Goal: Information Seeking & Learning: Learn about a topic

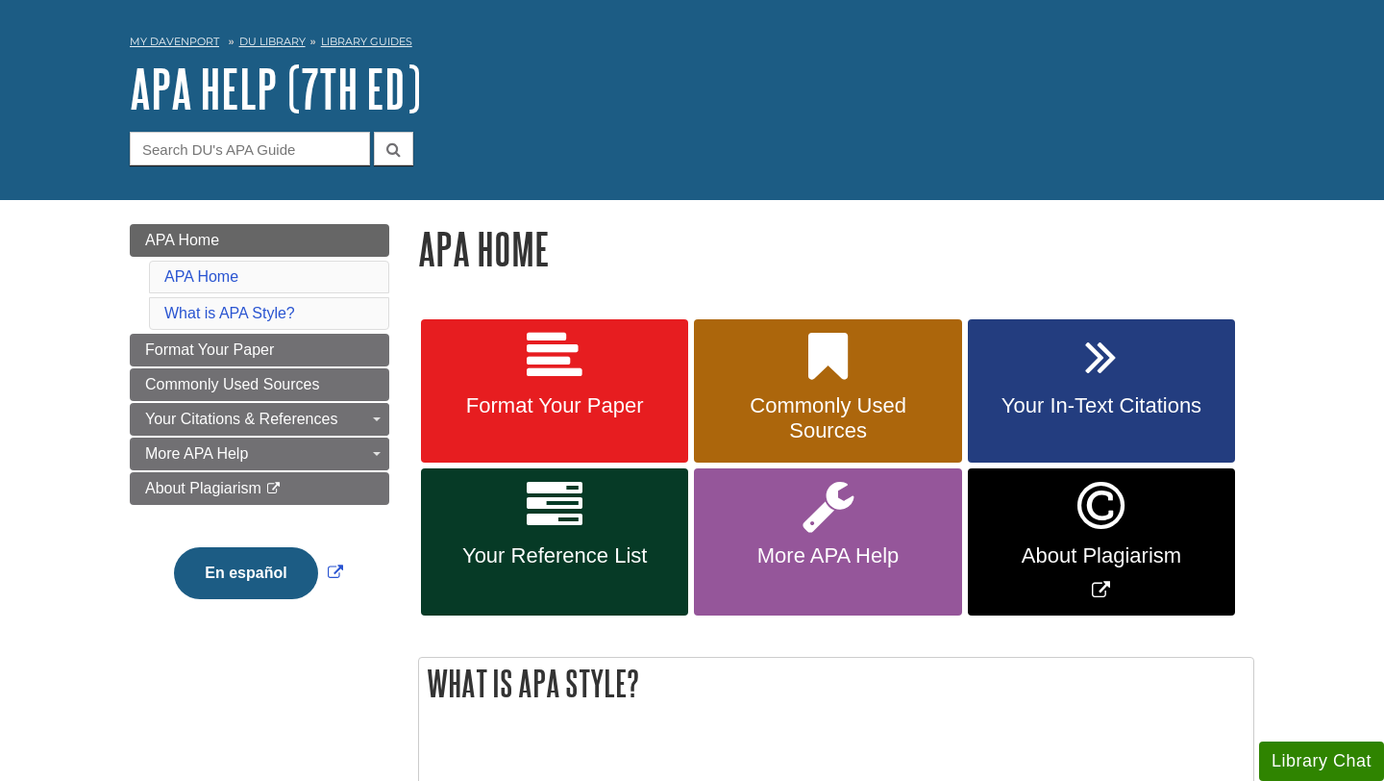
scroll to position [62, 0]
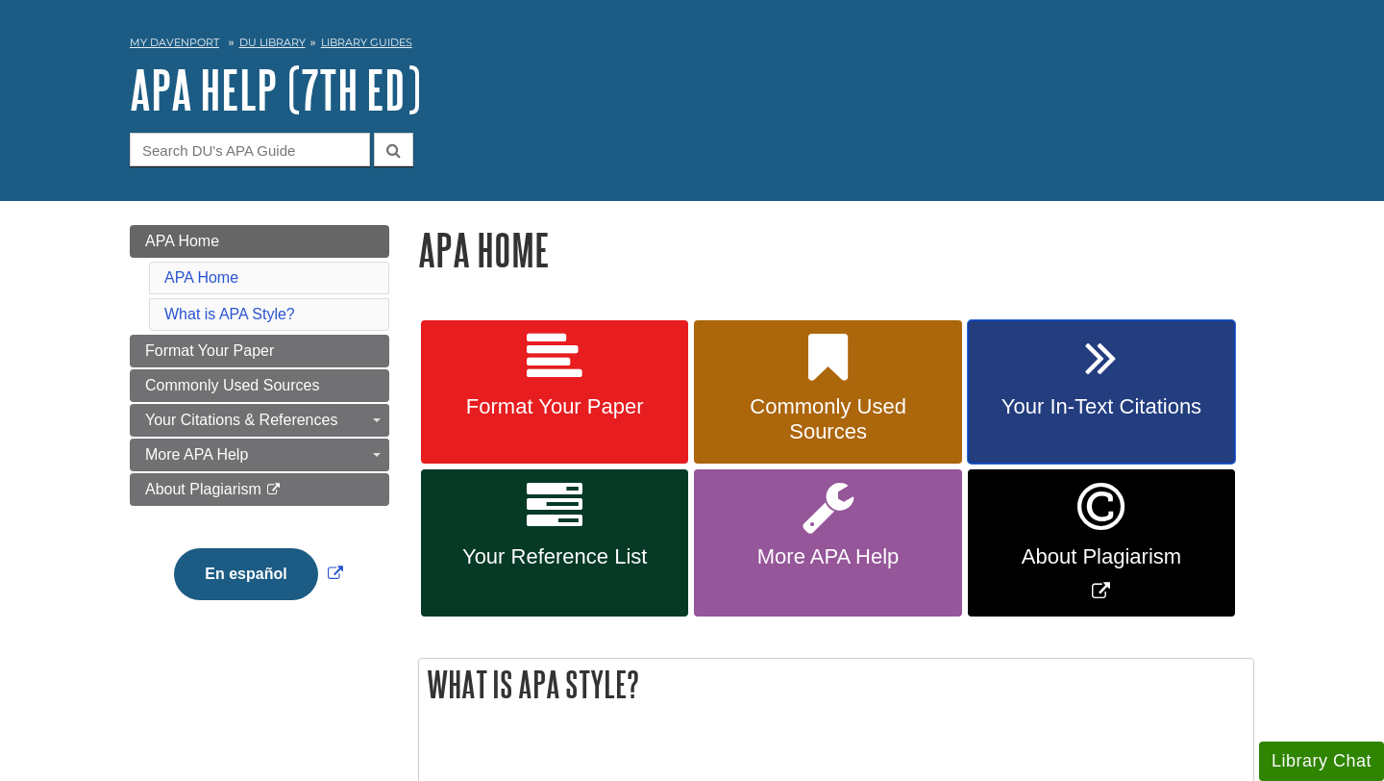
click at [1076, 360] on link "Your In-Text Citations" at bounding box center [1101, 392] width 267 height 144
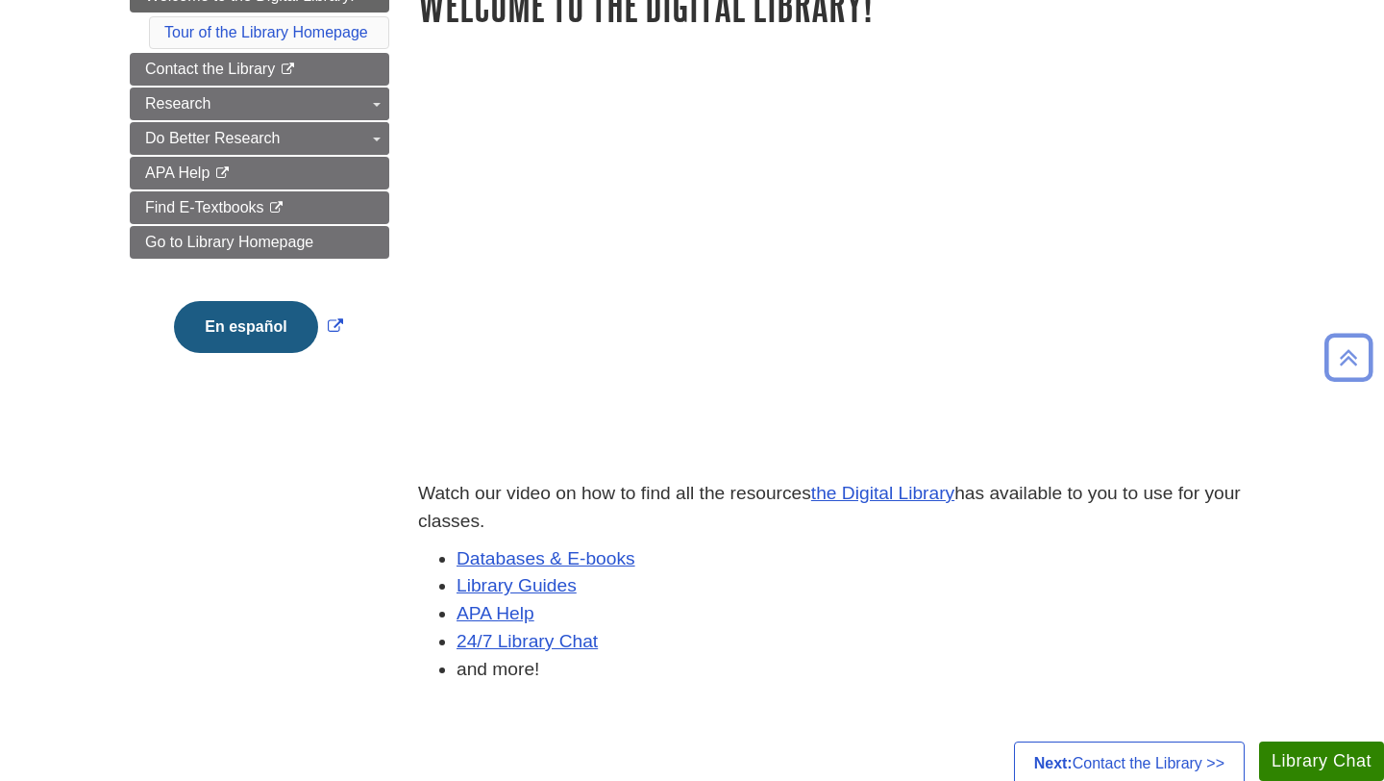
scroll to position [292, 0]
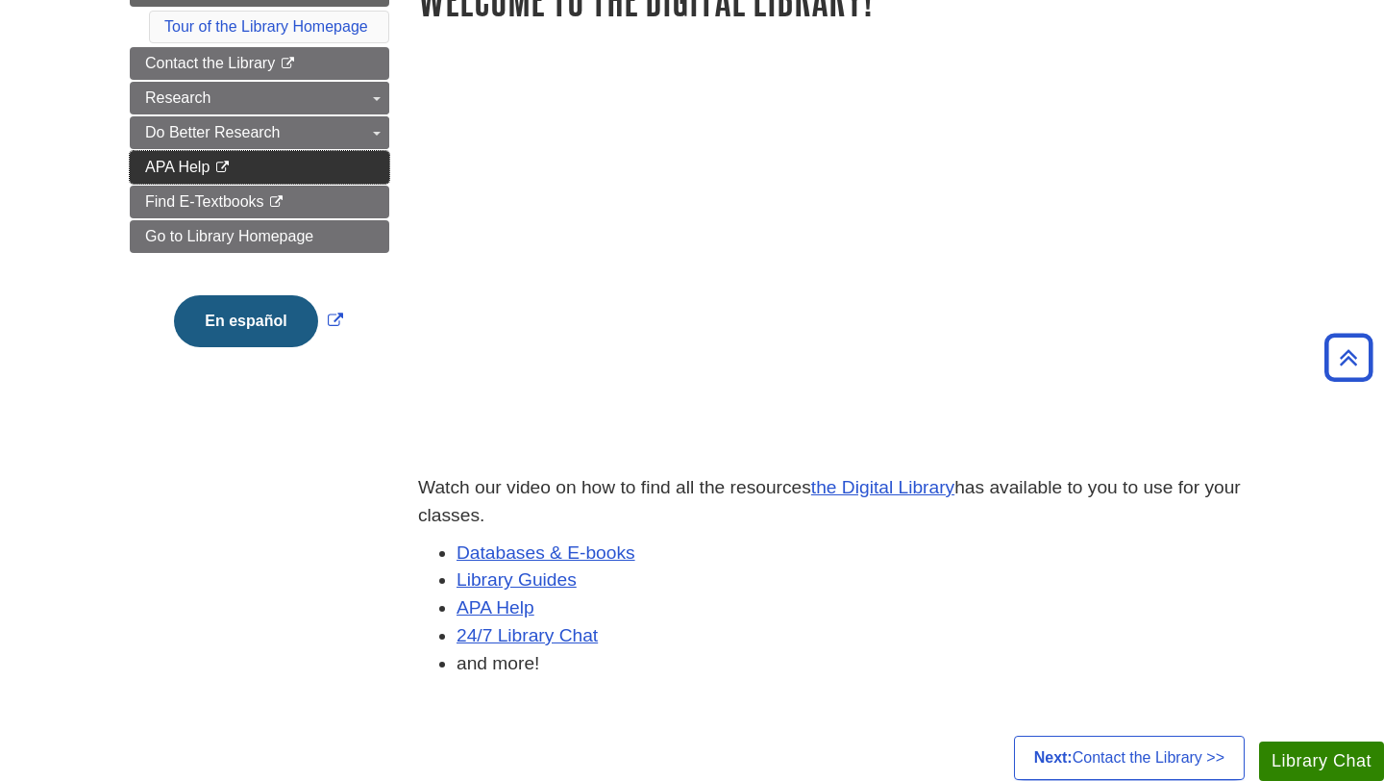
click at [186, 168] on span "APA Help" at bounding box center [177, 167] width 64 height 16
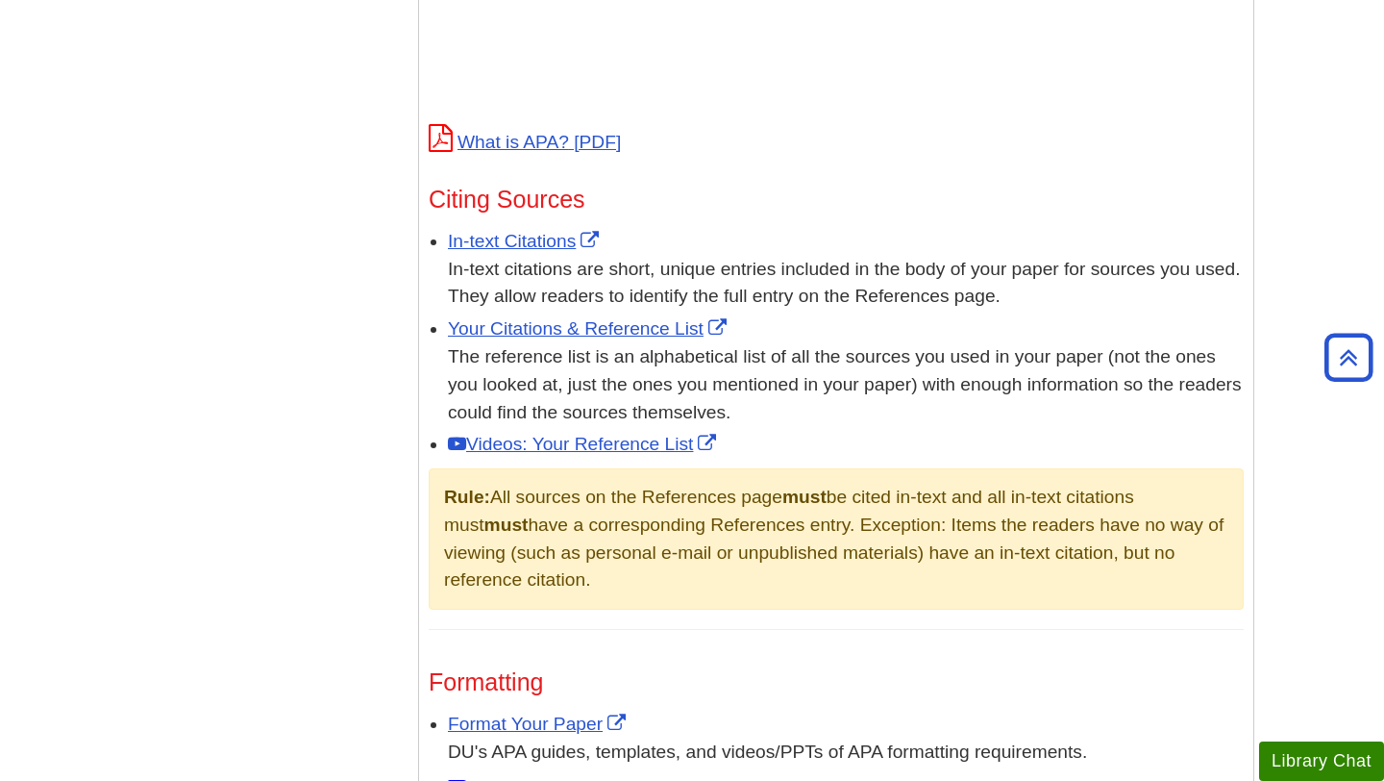
scroll to position [994, 0]
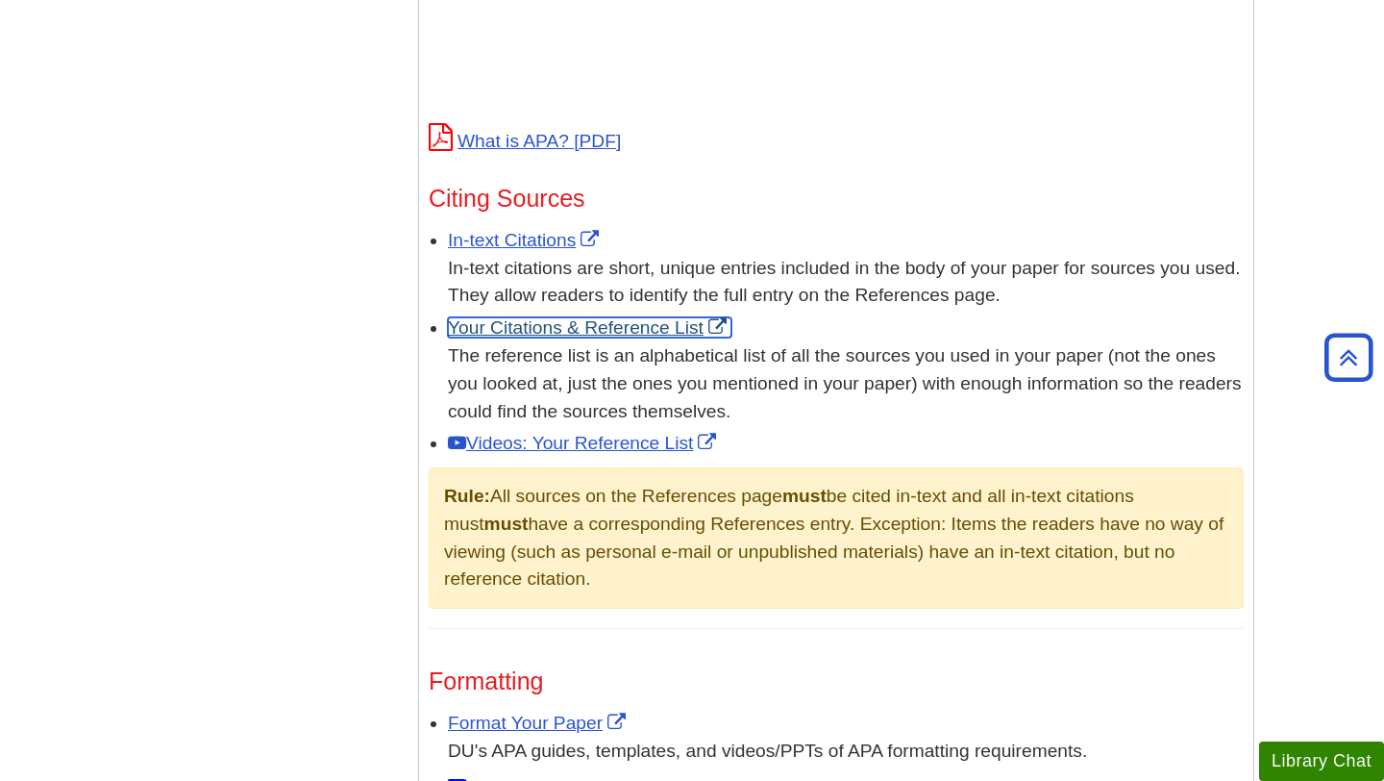
click at [653, 323] on link "Your Citations & Reference List" at bounding box center [590, 327] width 284 height 20
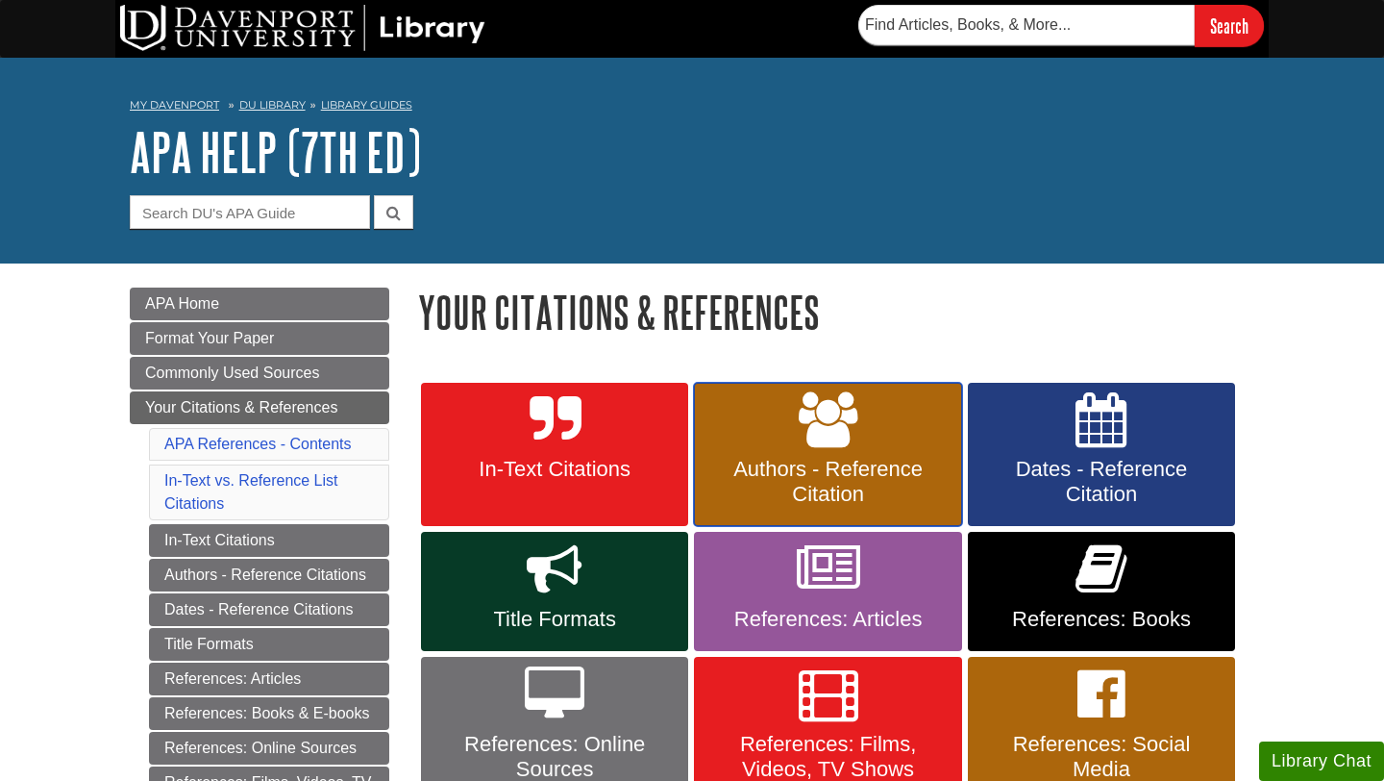
click at [798, 414] on link "Authors - Reference Citation" at bounding box center [827, 455] width 267 height 144
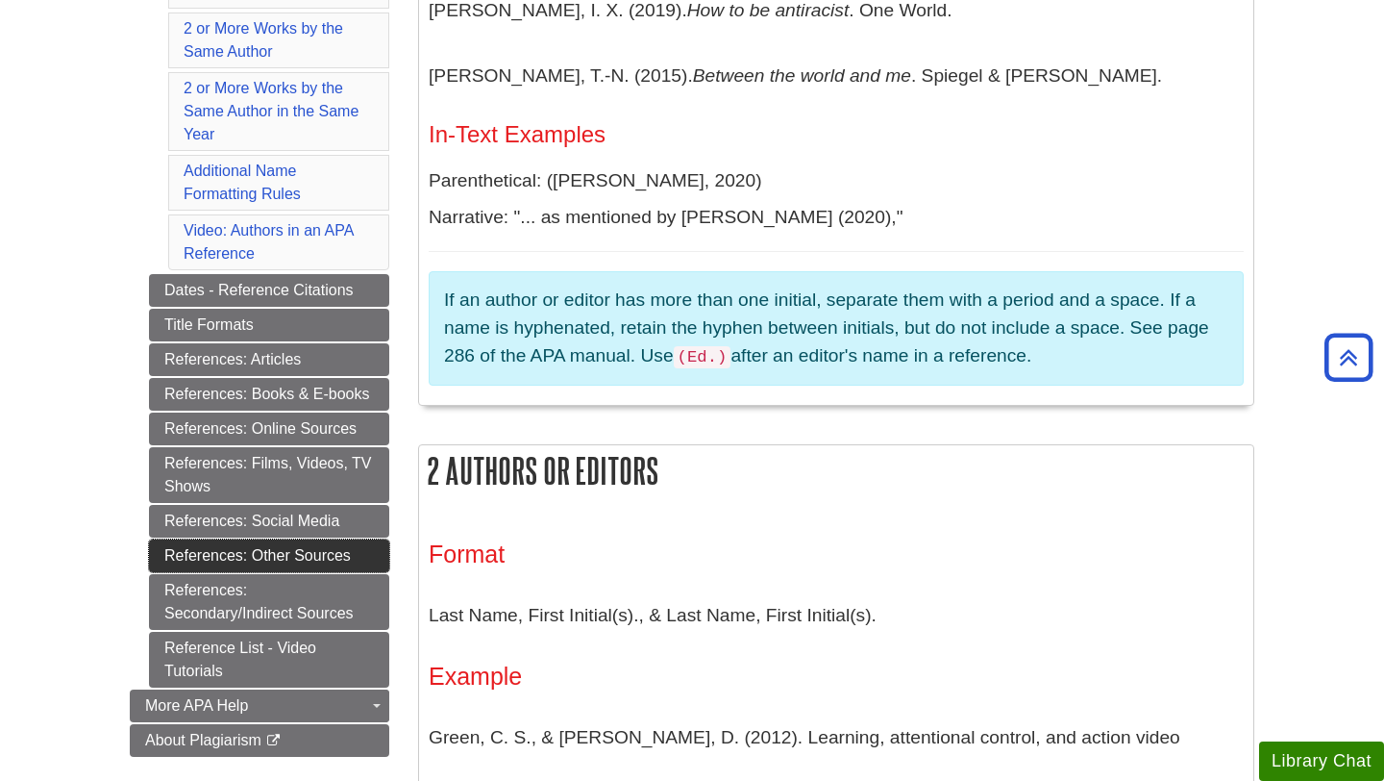
scroll to position [740, 0]
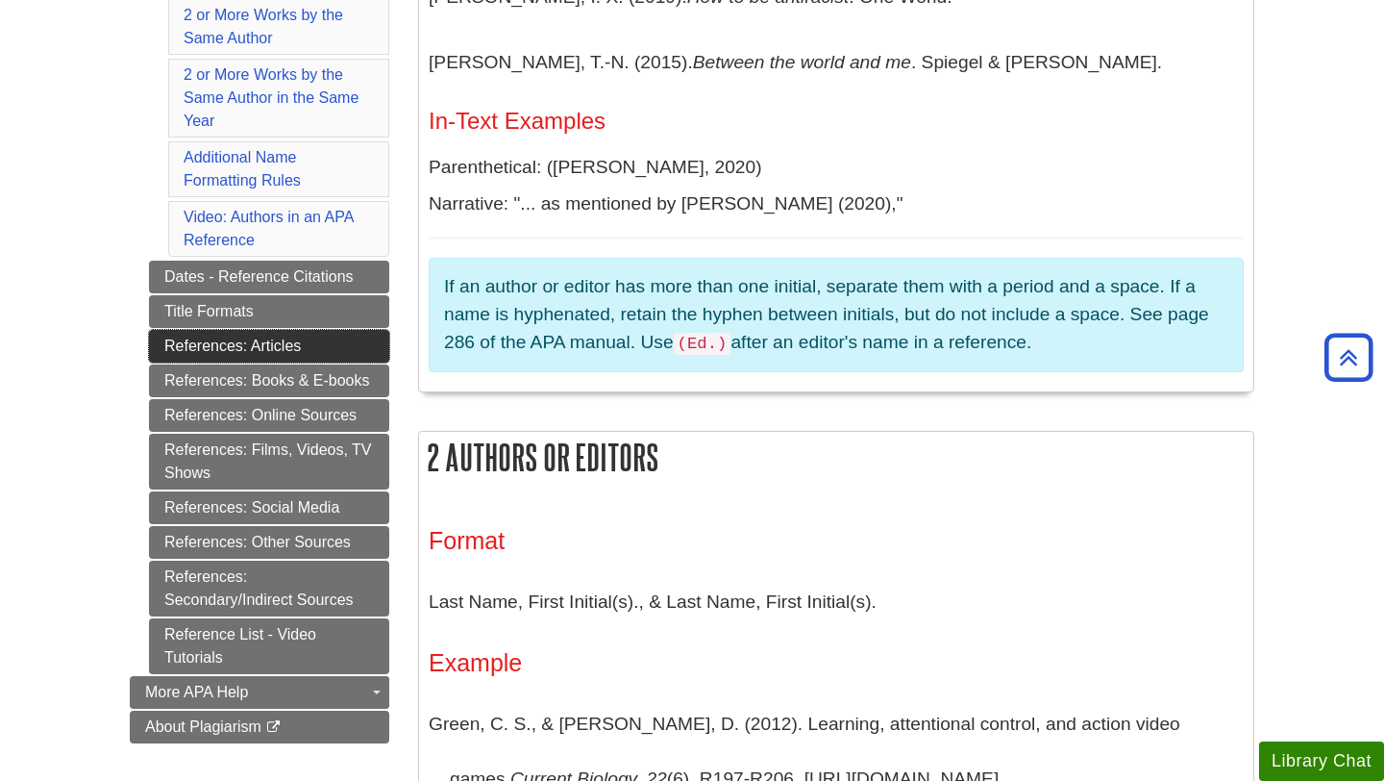
click at [228, 357] on link "References: Articles" at bounding box center [269, 346] width 240 height 33
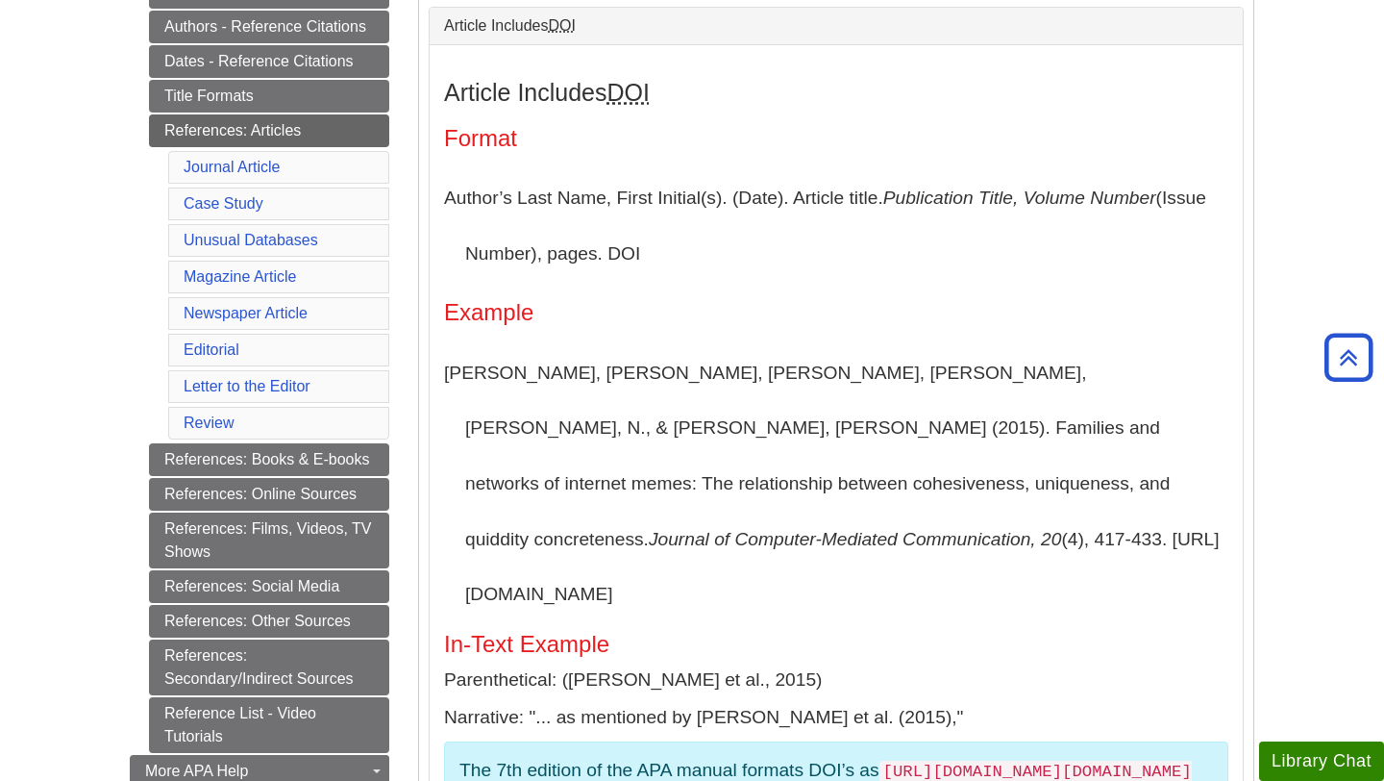
scroll to position [451, 0]
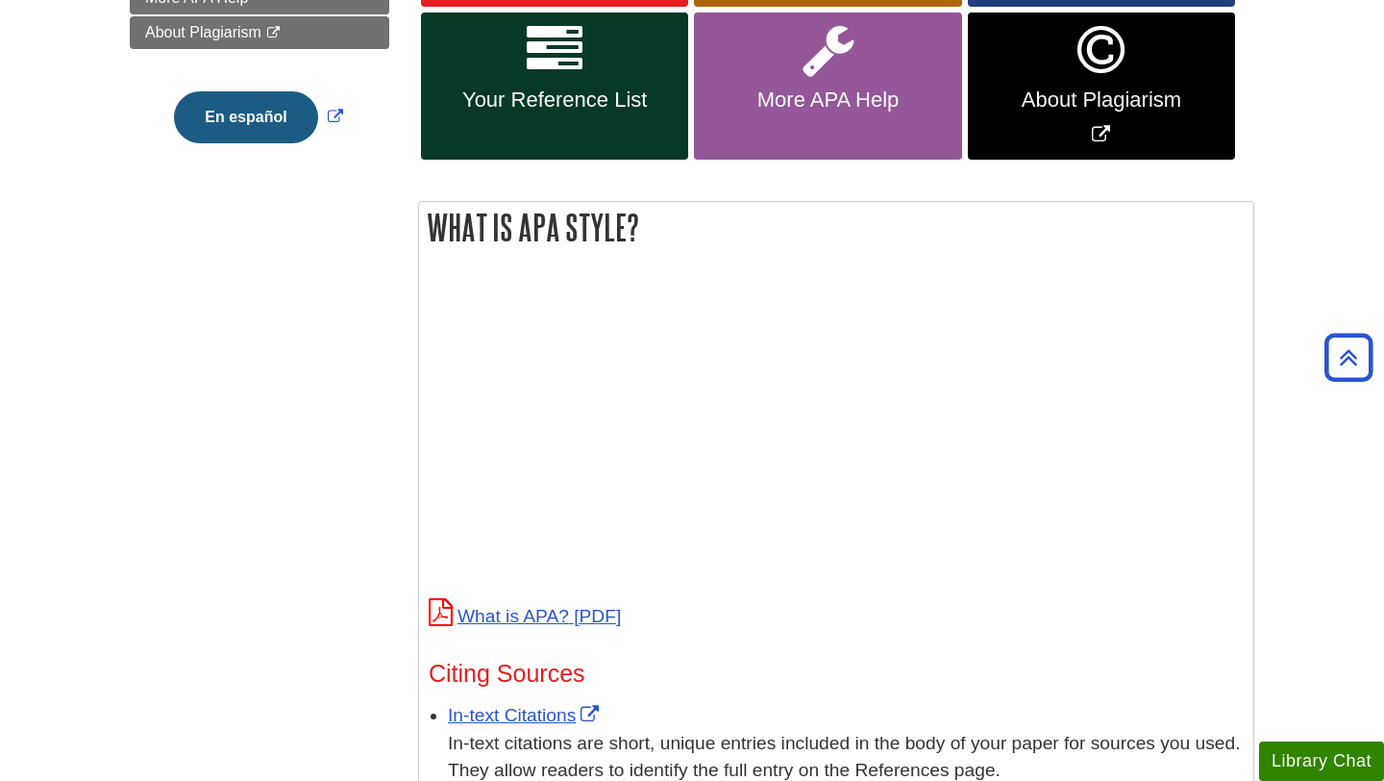
scroll to position [560, 0]
